Goal: Transaction & Acquisition: Purchase product/service

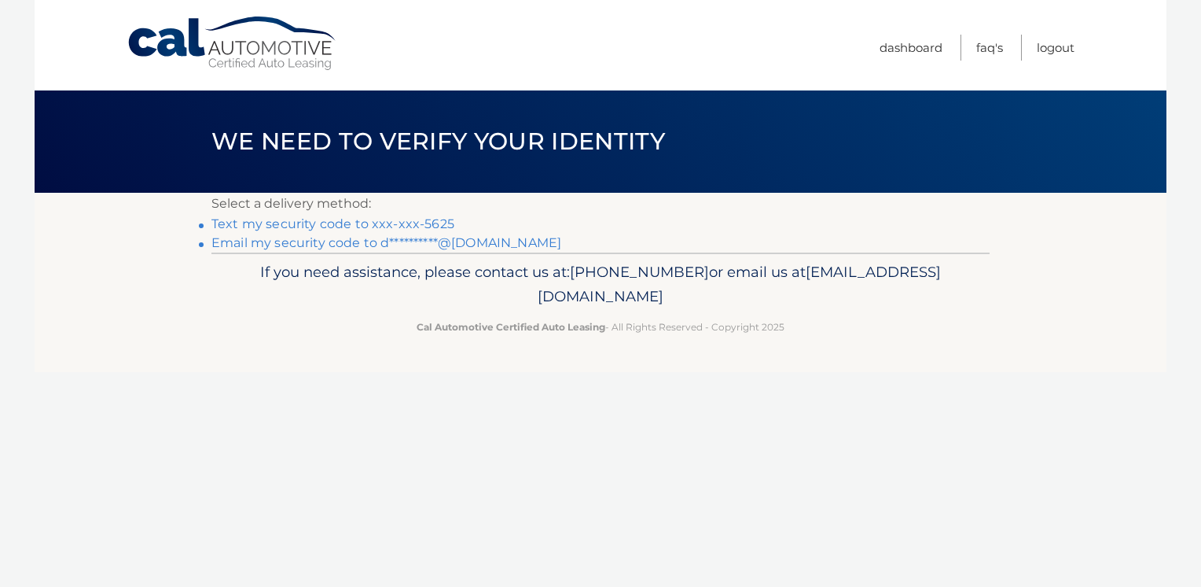
click at [312, 221] on link "Text my security code to xxx-xxx-5625" at bounding box center [333, 223] width 243 height 15
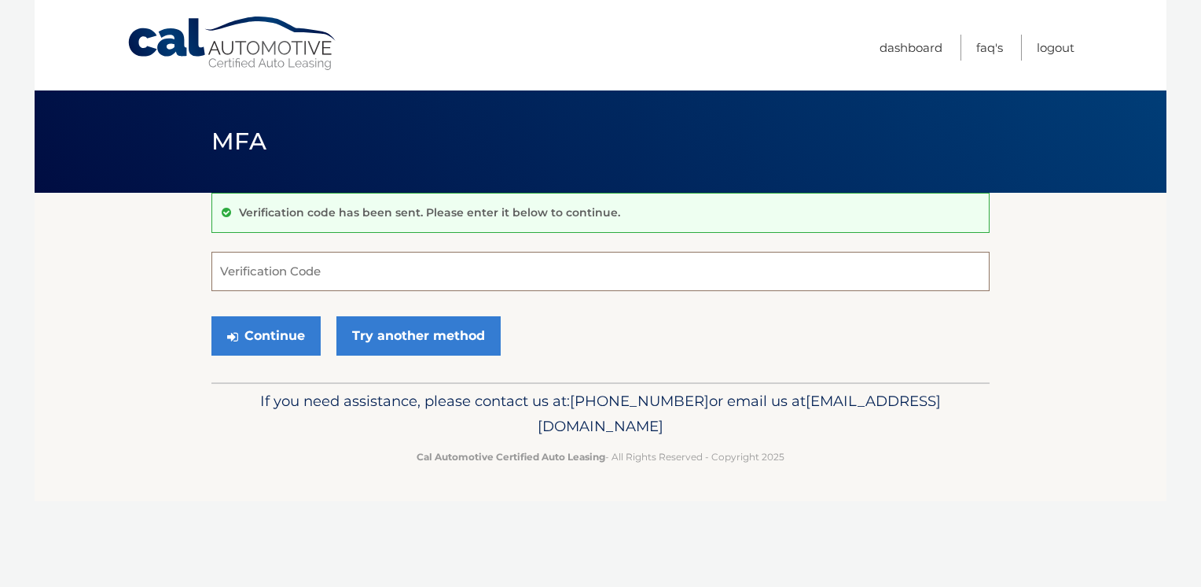
click at [247, 266] on input "Verification Code" at bounding box center [601, 271] width 778 height 39
type input "713235"
click at [285, 340] on button "Continue" at bounding box center [266, 335] width 109 height 39
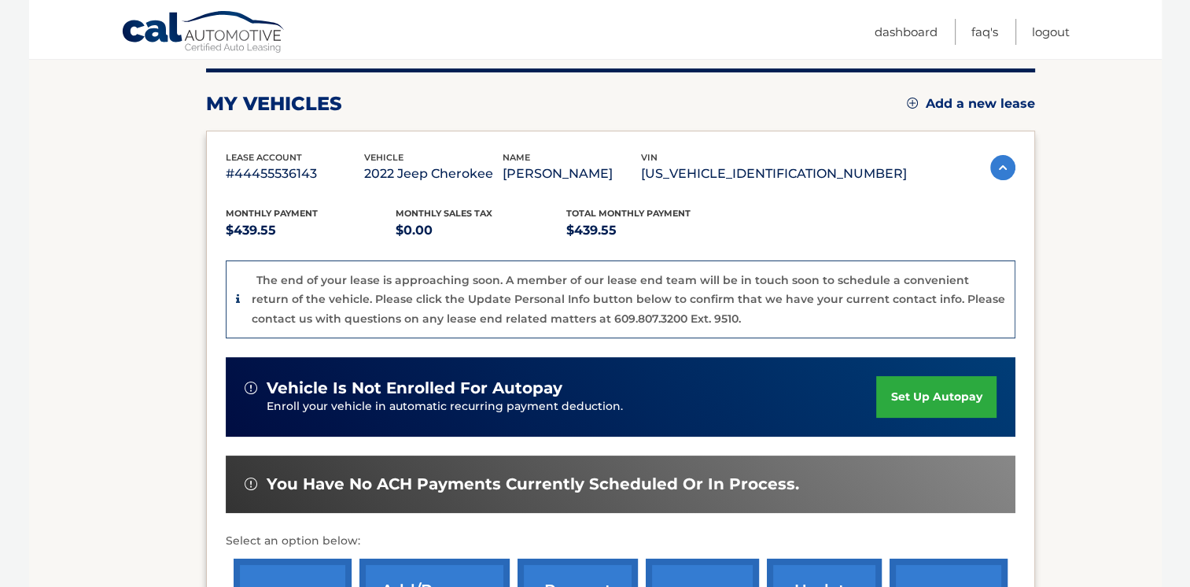
scroll to position [315, 0]
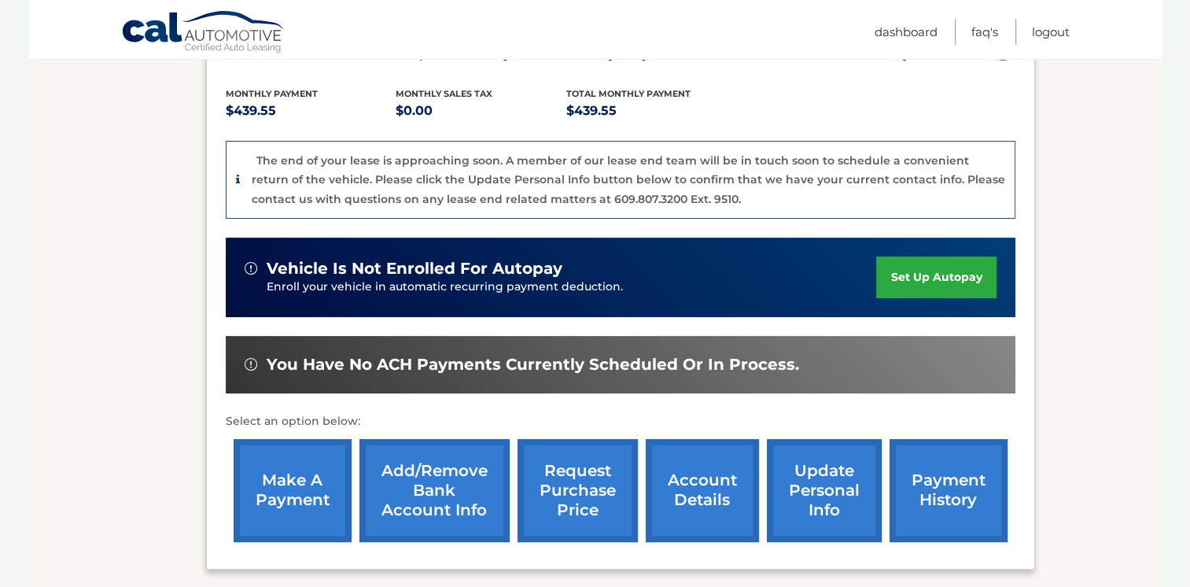
click at [278, 490] on link "make a payment" at bounding box center [293, 490] width 118 height 103
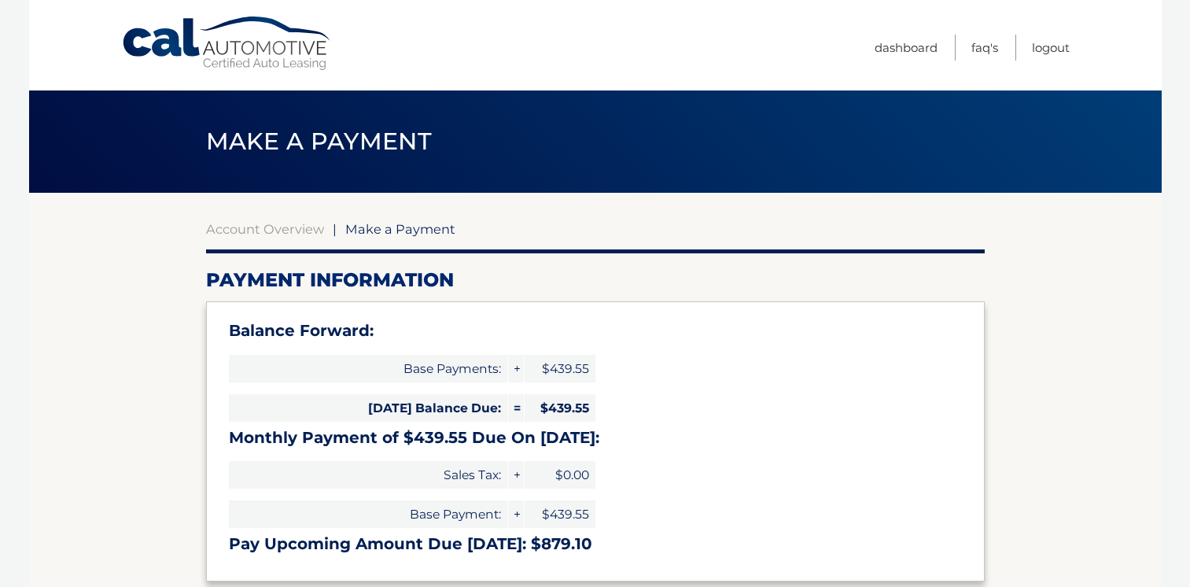
select select "Nzc3ZTg2NTMtMTEzMC00MmQ4LWJiNDMtN2JiNTEyNTNlNTRi"
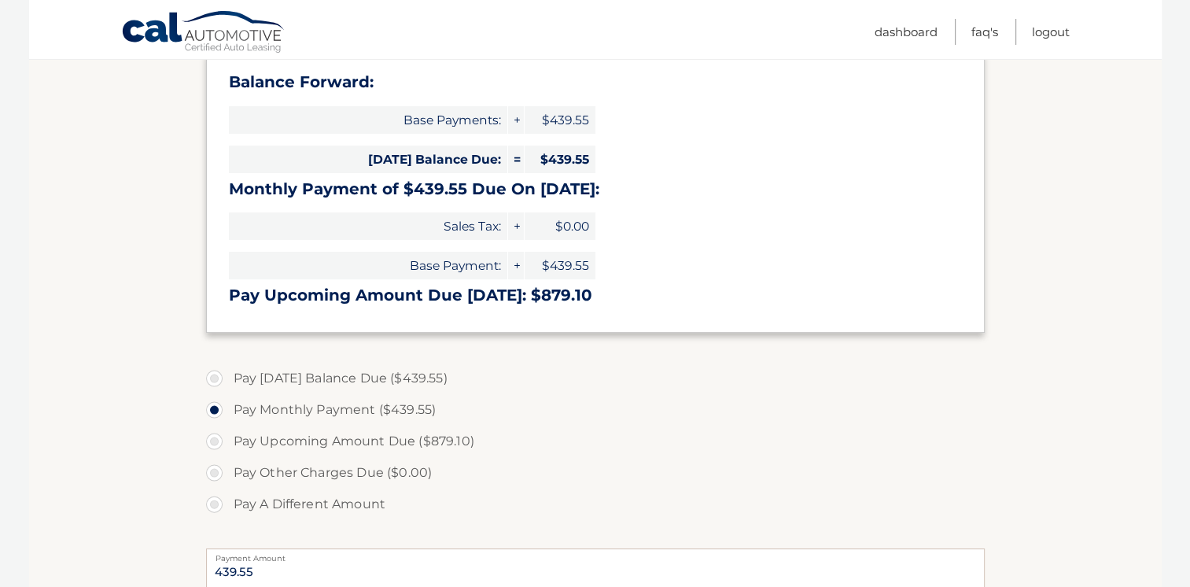
scroll to position [236, 0]
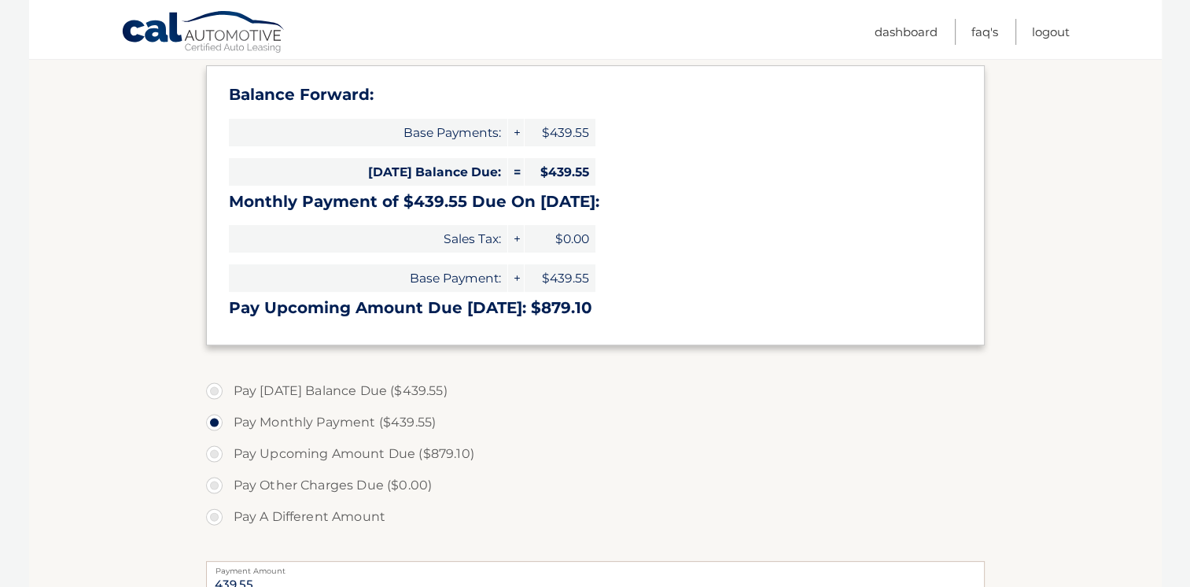
click at [211, 395] on label "Pay [DATE] Balance Due ($439.55)" at bounding box center [595, 390] width 778 height 31
click at [212, 395] on input "Pay [DATE] Balance Due ($439.55)" at bounding box center [220, 387] width 16 height 25
radio input "true"
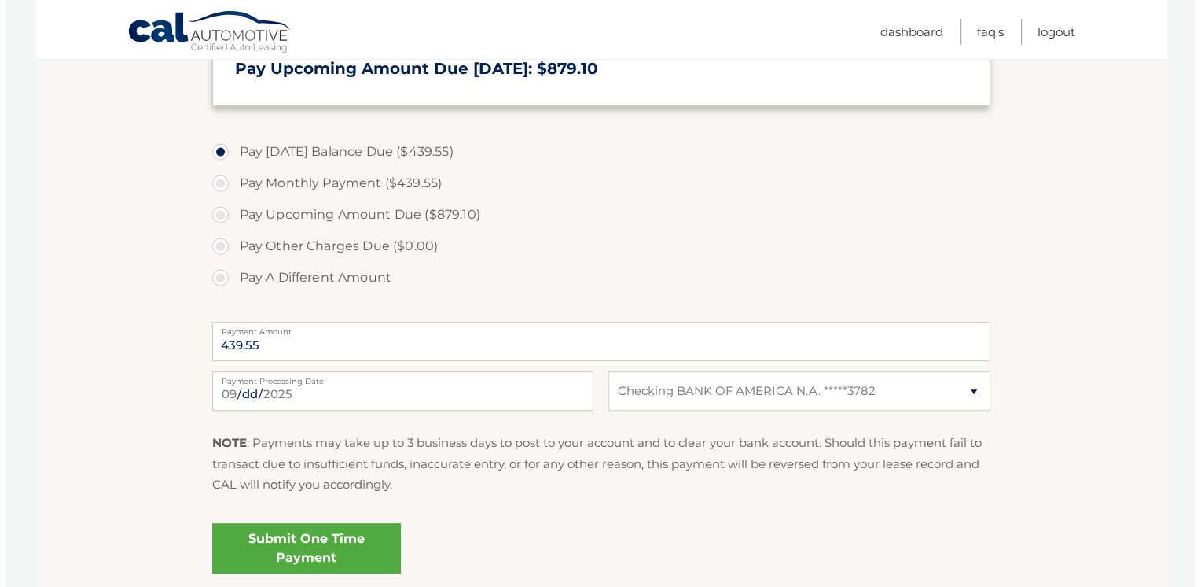
scroll to position [550, 0]
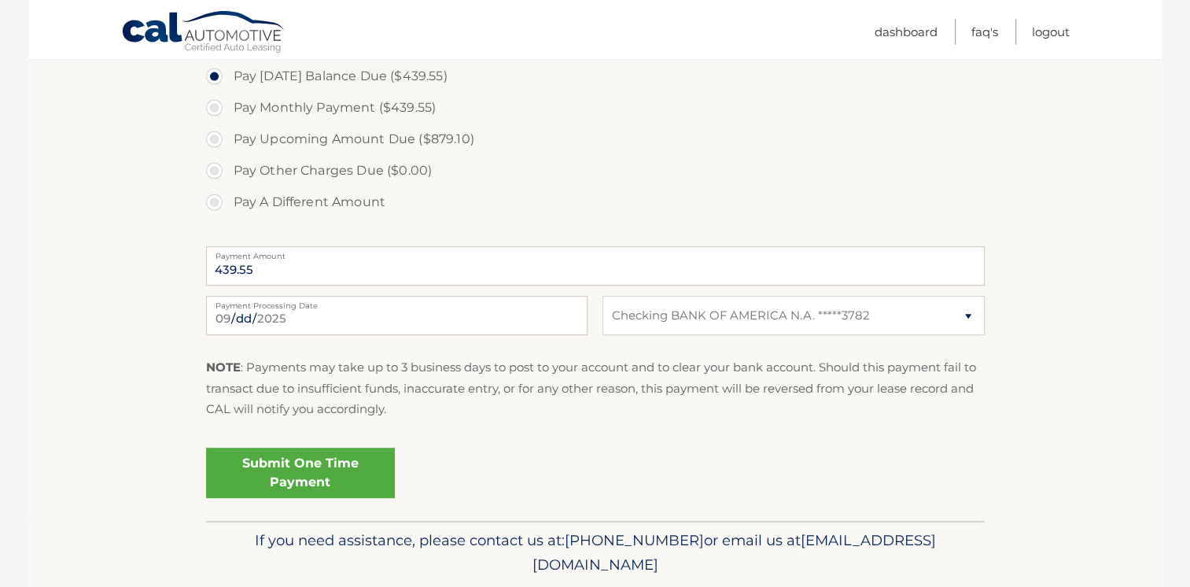
click at [314, 476] on link "Submit One Time Payment" at bounding box center [300, 472] width 189 height 50
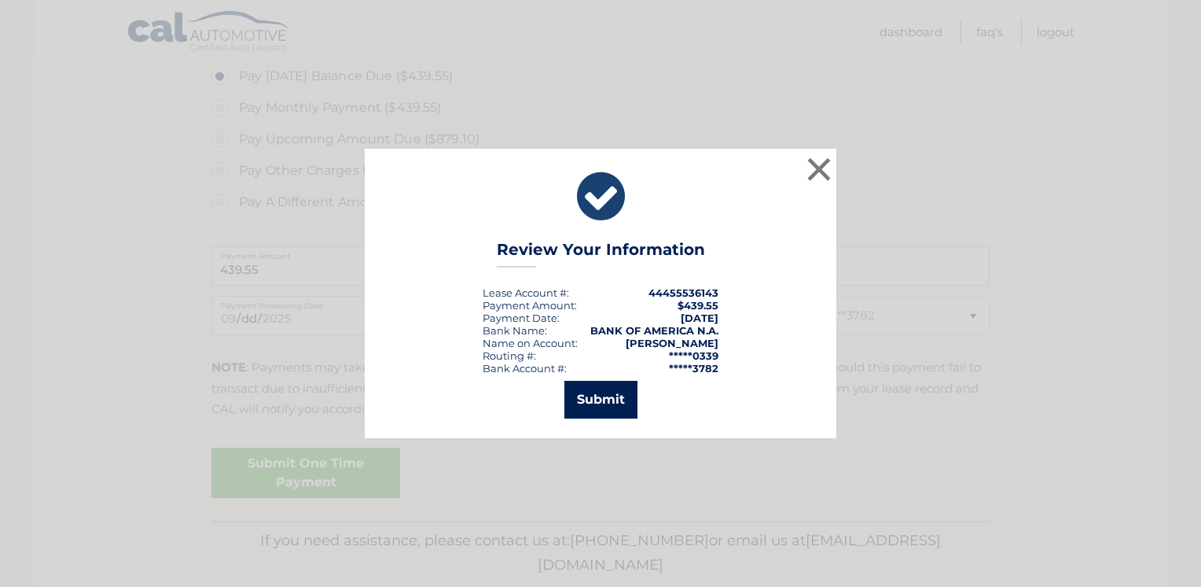
click at [591, 403] on button "Submit" at bounding box center [601, 400] width 73 height 38
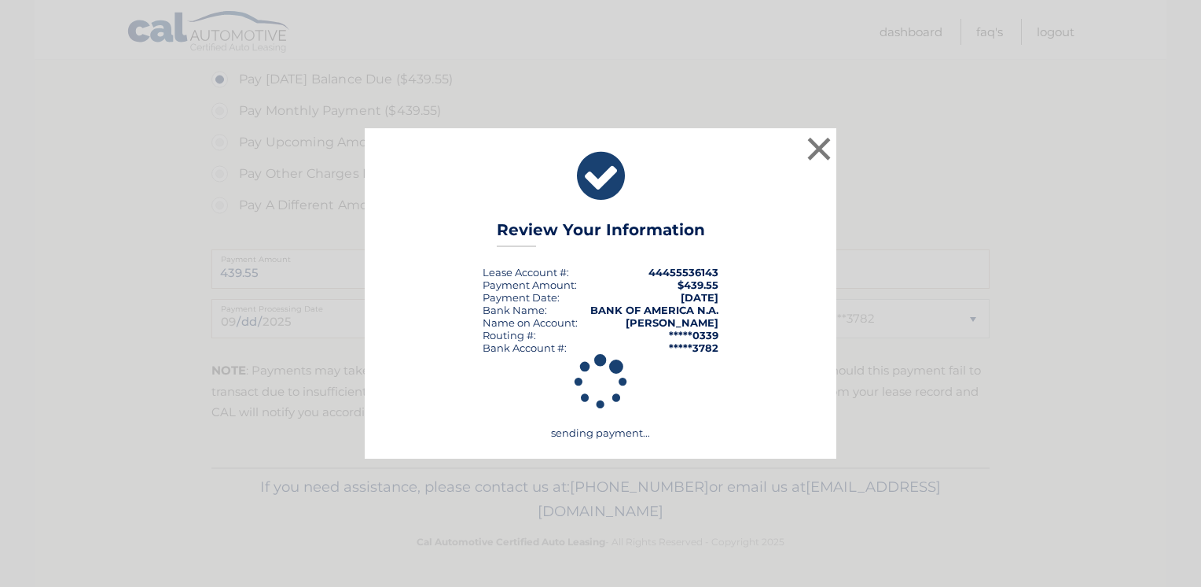
scroll to position [546, 0]
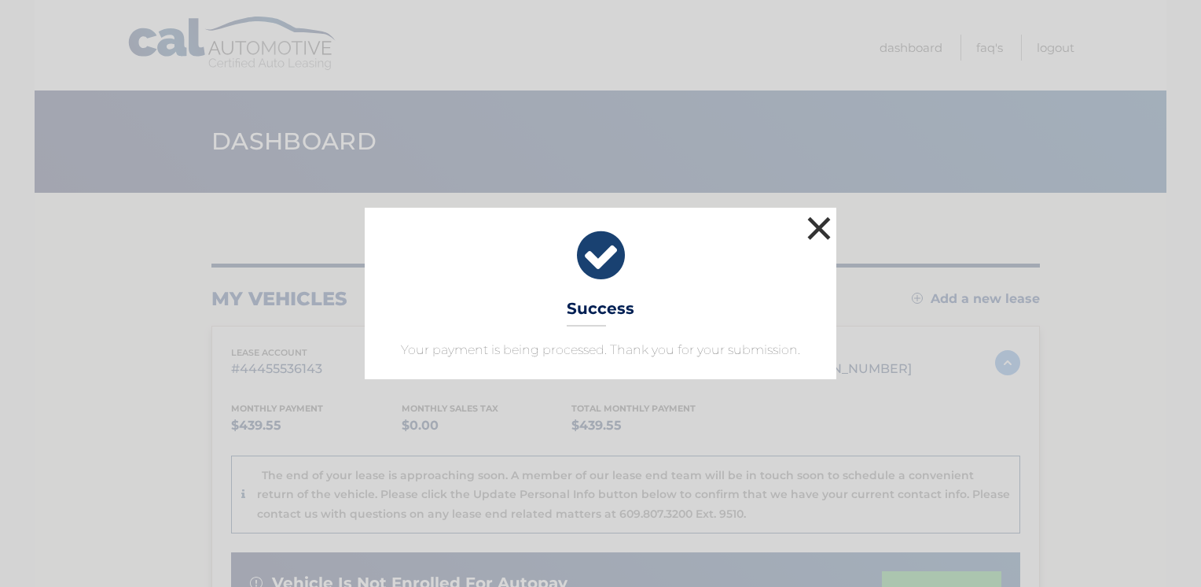
click at [820, 222] on button "×" at bounding box center [819, 227] width 31 height 31
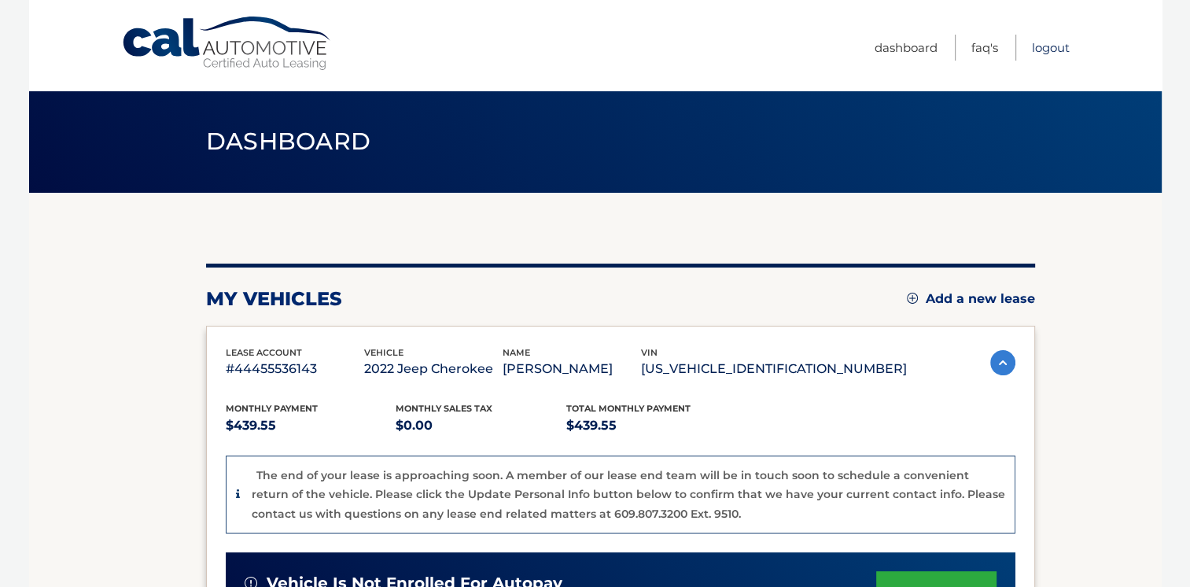
click at [1056, 45] on link "Logout" at bounding box center [1051, 48] width 38 height 26
